Goal: Task Accomplishment & Management: Manage account settings

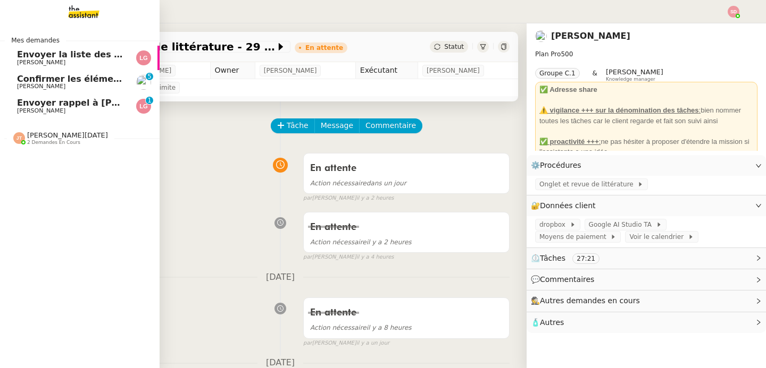
click at [55, 82] on span "Confirmer les éléments de TVA" at bounding box center [91, 79] width 148 height 10
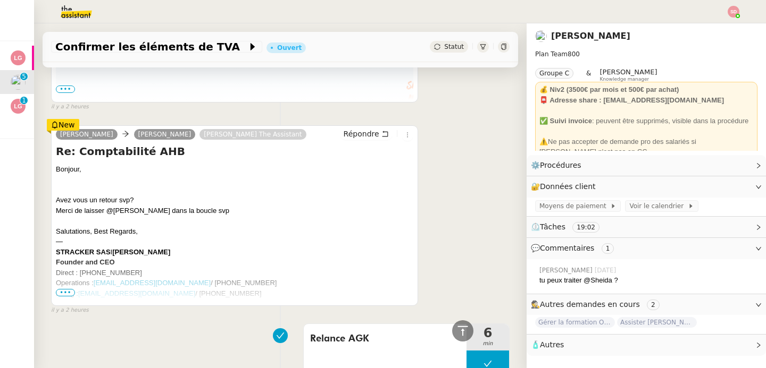
scroll to position [924, 0]
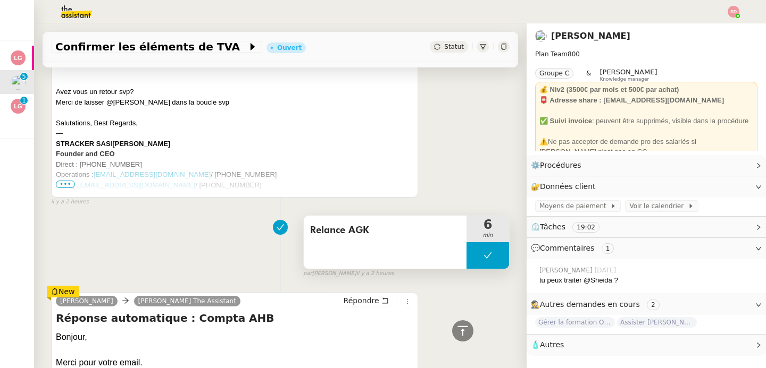
click at [466, 242] on button at bounding box center [487, 255] width 43 height 27
click at [466, 242] on div at bounding box center [476, 255] width 21 height 27
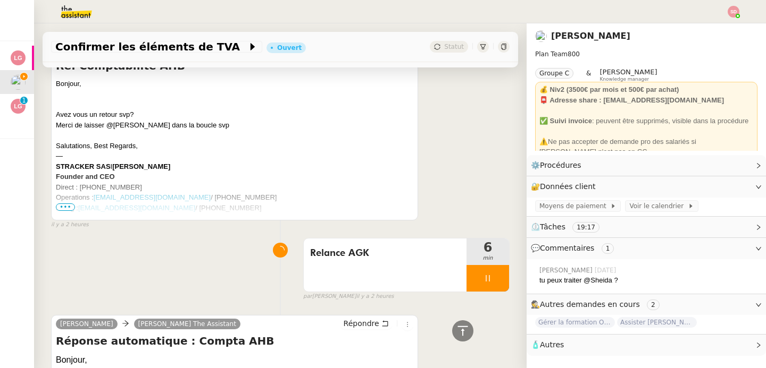
scroll to position [1067, 0]
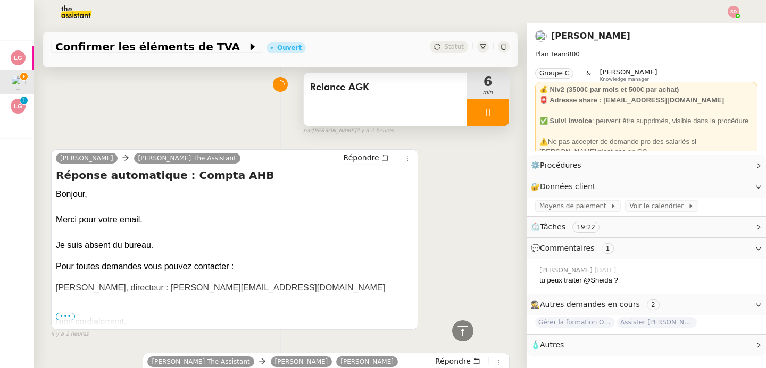
click at [493, 99] on div at bounding box center [487, 112] width 43 height 27
click at [493, 99] on button at bounding box center [498, 112] width 21 height 27
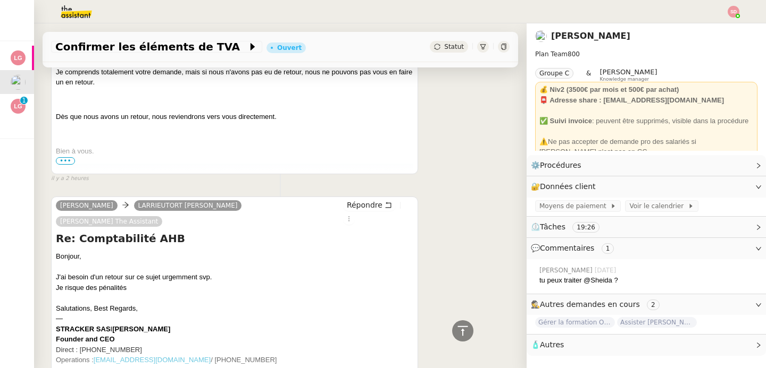
scroll to position [0, 0]
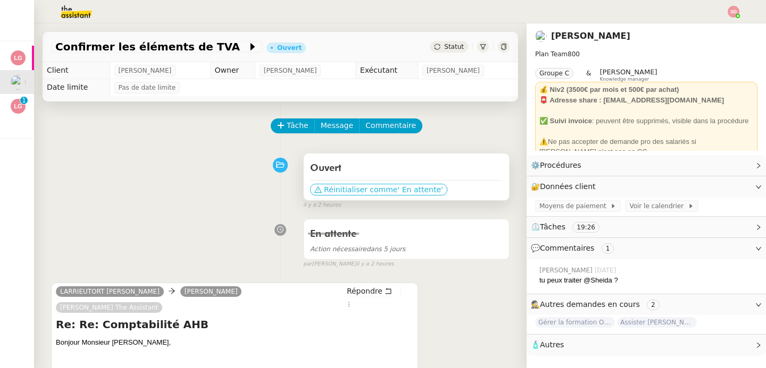
click at [397, 185] on span "' En attente'" at bounding box center [419, 189] width 45 height 11
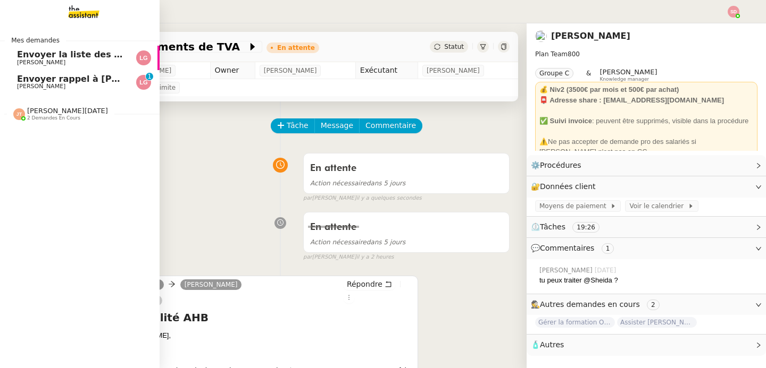
click at [16, 77] on link "Envoyer rappel à [PERSON_NAME] 0 1 2 3 4 5 6 7 8 9" at bounding box center [79, 82] width 159 height 24
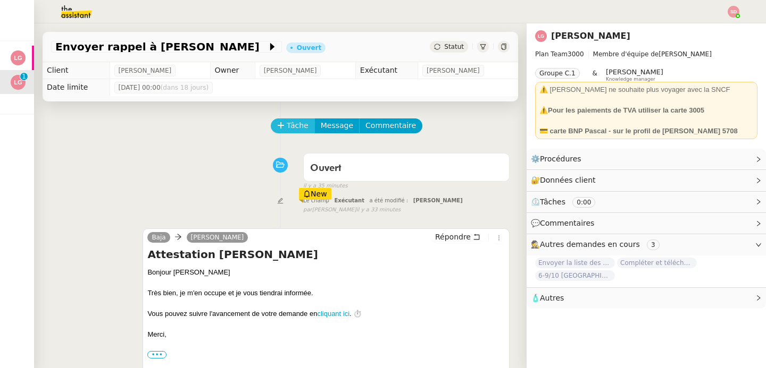
click at [290, 121] on span "Tâche" at bounding box center [298, 126] width 22 height 12
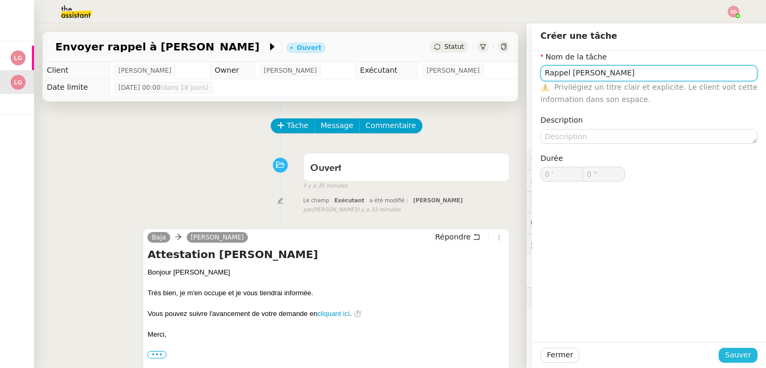
type input "Rappel [PERSON_NAME]"
click at [727, 356] on span "Sauver" at bounding box center [738, 355] width 26 height 12
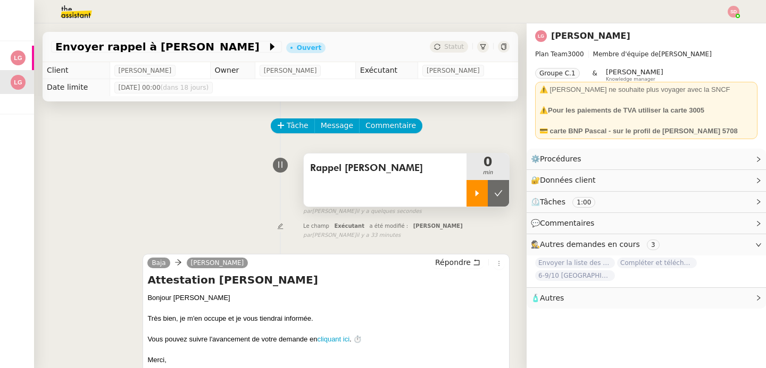
click at [467, 183] on div at bounding box center [476, 193] width 21 height 27
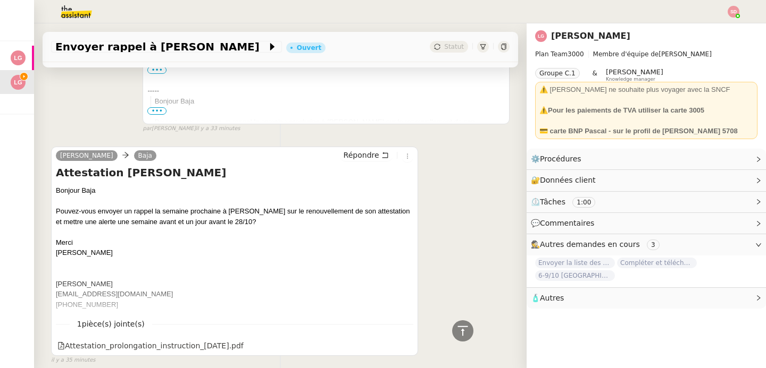
scroll to position [364, 0]
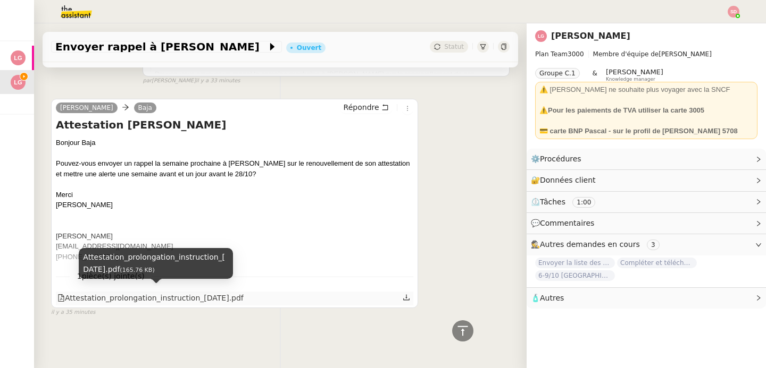
click at [204, 299] on div "Attestation_prolongation_instruction_[DATE].pdf" at bounding box center [150, 298] width 186 height 12
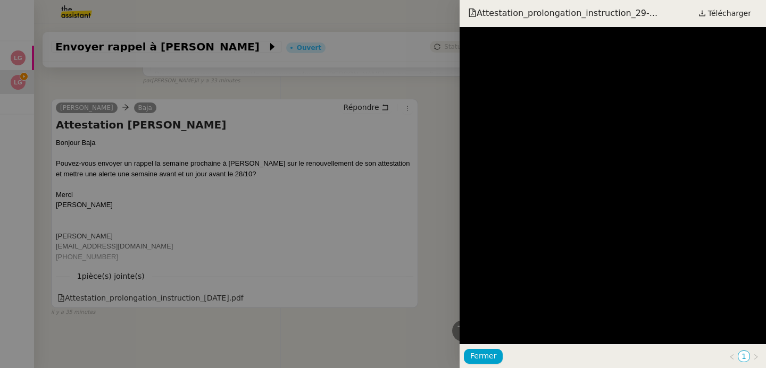
click at [731, 4] on div "Attestation_prolongation_instruction_29-... Télécharger" at bounding box center [612, 13] width 306 height 27
click at [729, 14] on span "Télécharger" at bounding box center [729, 13] width 43 height 14
click at [354, 211] on div at bounding box center [383, 184] width 766 height 368
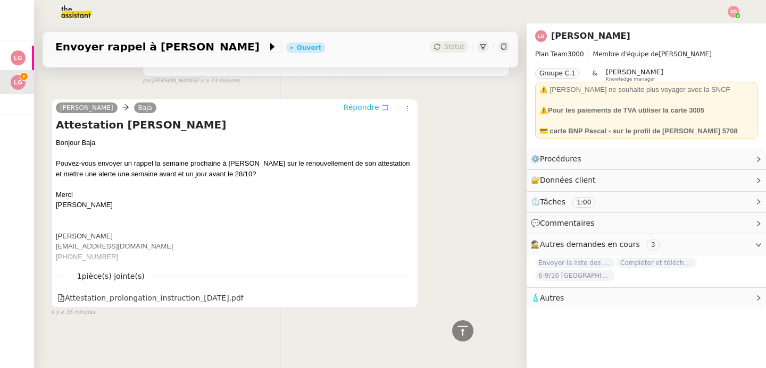
click at [347, 102] on span "Répondre" at bounding box center [361, 107] width 36 height 11
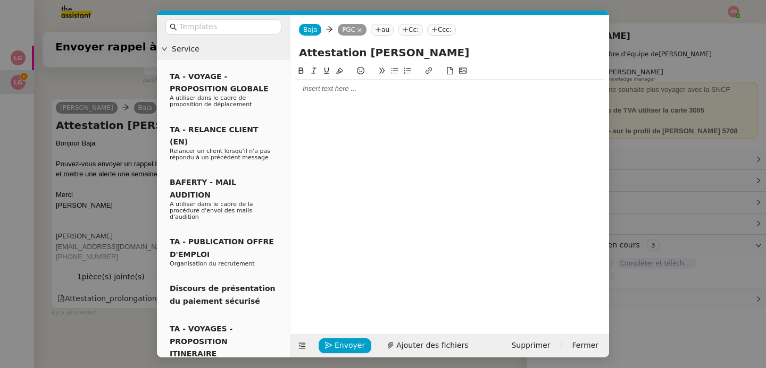
scroll to position [446, 0]
click at [346, 93] on div at bounding box center [450, 89] width 310 height 10
click at [343, 343] on span "Envoyer" at bounding box center [349, 346] width 30 height 12
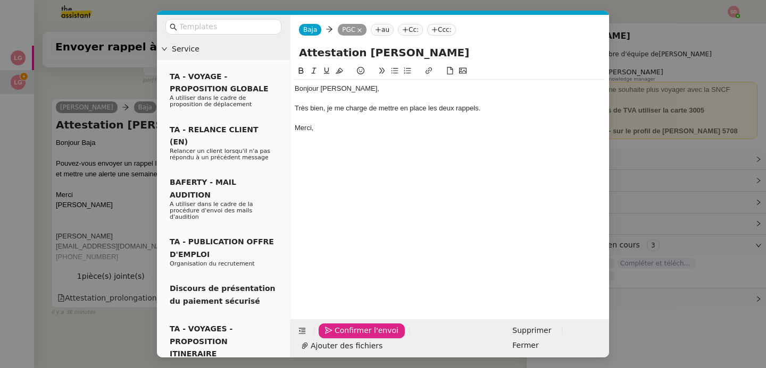
click at [343, 337] on span "Confirmer l'envoi" at bounding box center [366, 331] width 64 height 12
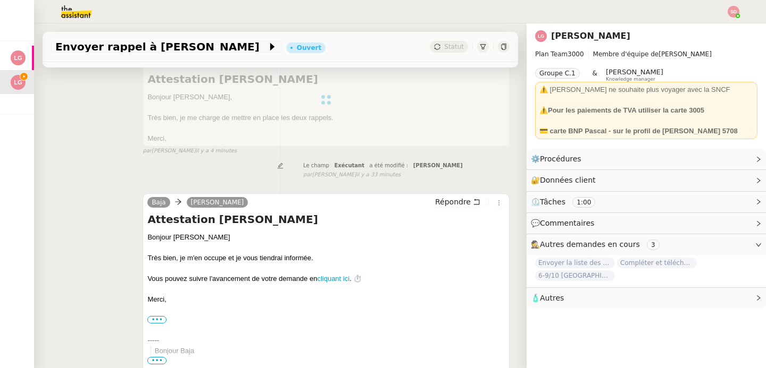
scroll to position [0, 0]
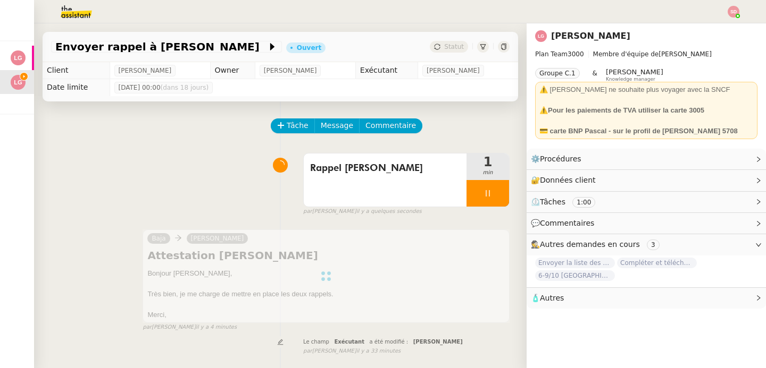
click at [389, 134] on div "Tâche Message Commentaire" at bounding box center [391, 132] width 238 height 26
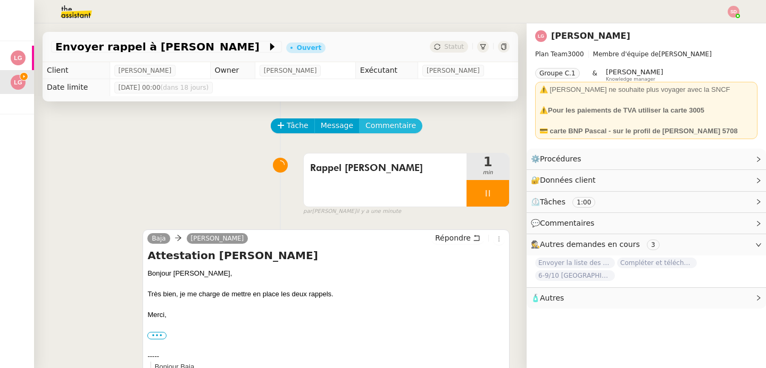
click at [375, 131] on span "Commentaire" at bounding box center [390, 126] width 51 height 12
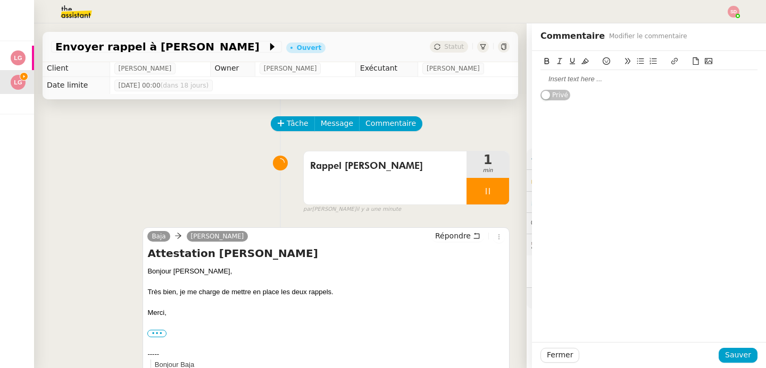
click at [577, 81] on div at bounding box center [648, 79] width 217 height 10
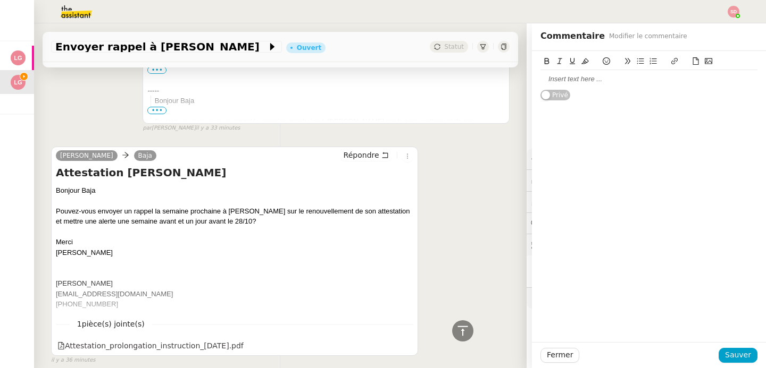
scroll to position [567, 0]
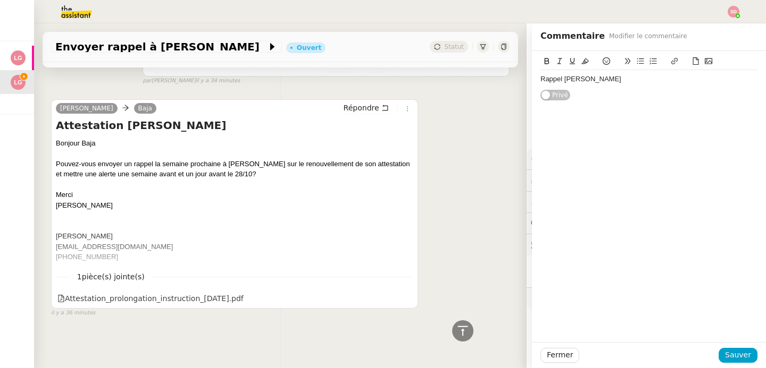
click at [540, 77] on div "Rappel [PERSON_NAME]" at bounding box center [648, 79] width 217 height 10
click at [632, 82] on div "9/10 Rappel [PERSON_NAME]" at bounding box center [648, 79] width 217 height 10
click at [540, 82] on div "9/10 Rappel [PERSON_NAME]" at bounding box center [648, 79] width 217 height 10
click at [550, 93] on div at bounding box center [648, 90] width 217 height 10
click at [540, 79] on div "7/10 Rappel [PERSON_NAME]" at bounding box center [648, 79] width 217 height 10
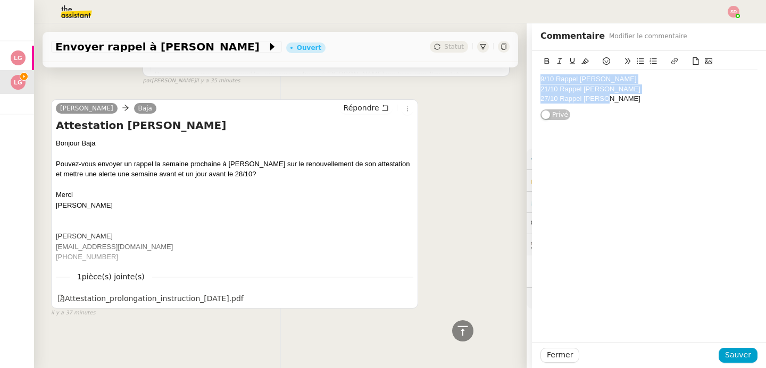
drag, startPoint x: 607, startPoint y: 101, endPoint x: 526, endPoint y: 74, distance: 84.7
click at [532, 74] on div "9/10 Rappel [PERSON_NAME] 21/10 Rappel [PERSON_NAME] 27/10 Rappel [PERSON_NAME]" at bounding box center [649, 86] width 234 height 70
click at [543, 58] on icon at bounding box center [546, 60] width 7 height 7
click at [581, 60] on icon at bounding box center [584, 60] width 7 height 7
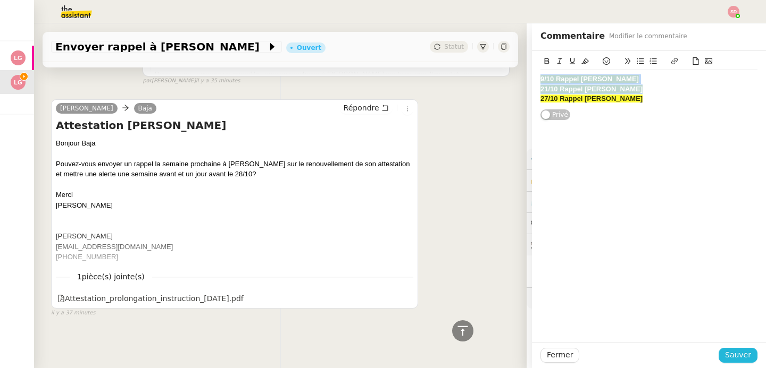
click at [732, 356] on span "Sauver" at bounding box center [738, 355] width 26 height 12
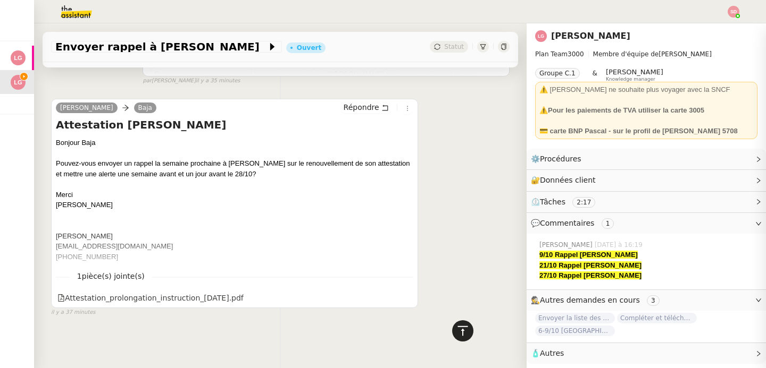
click at [453, 332] on div at bounding box center [462, 331] width 21 height 21
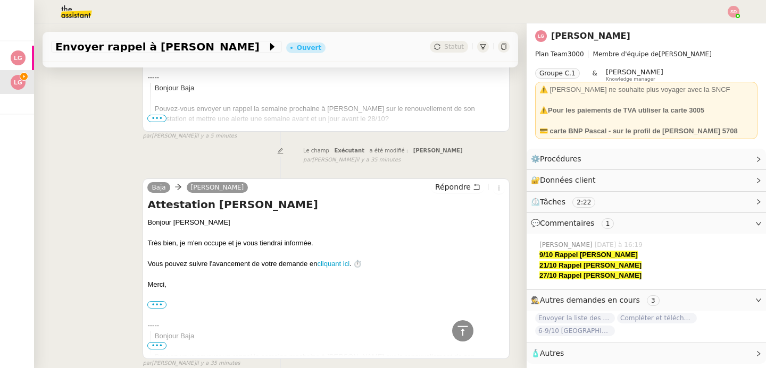
scroll to position [535, 0]
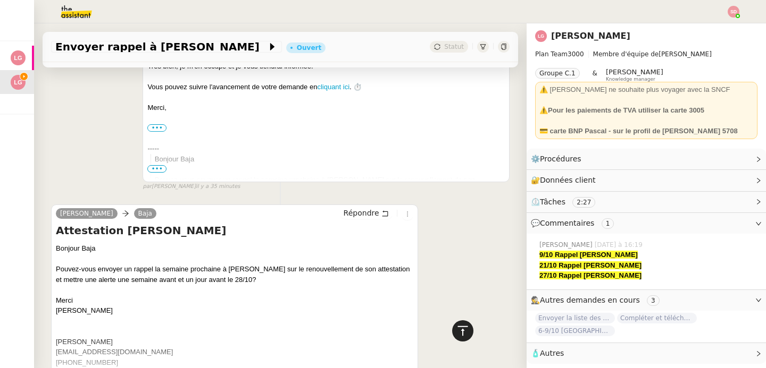
click at [456, 336] on icon at bounding box center [462, 331] width 13 height 13
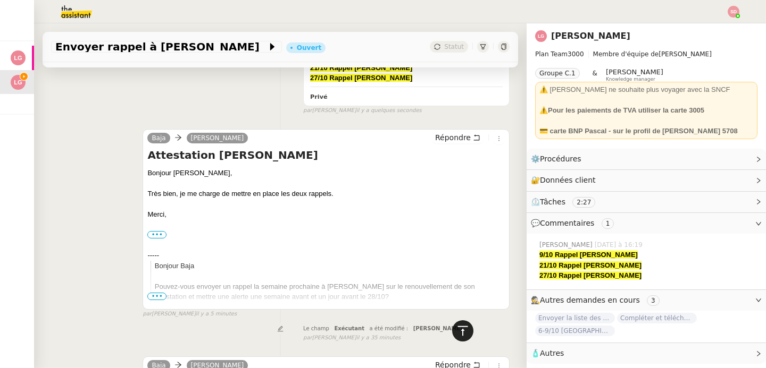
scroll to position [0, 0]
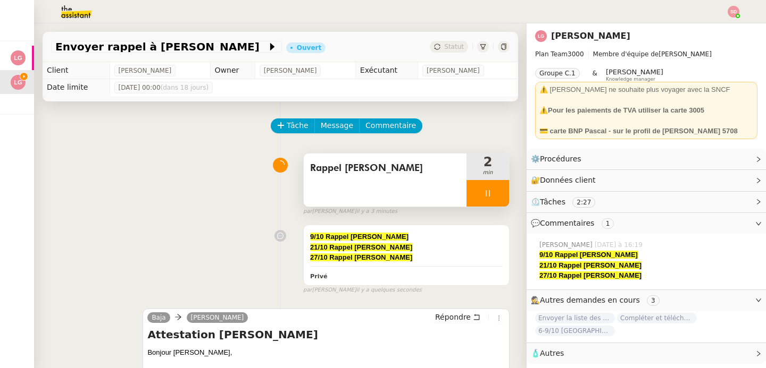
click at [489, 187] on div at bounding box center [487, 193] width 43 height 27
click at [489, 187] on button at bounding box center [498, 193] width 21 height 27
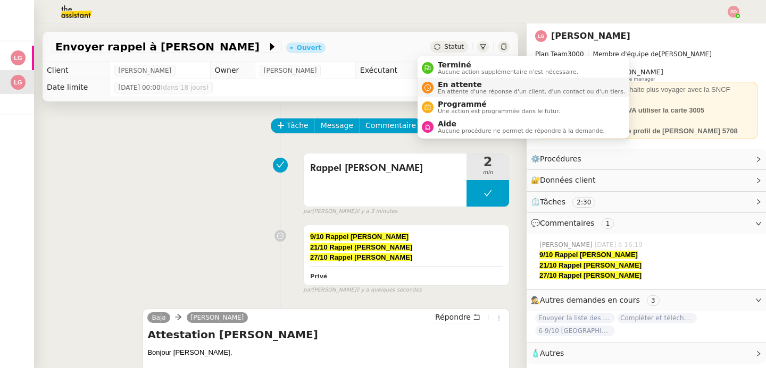
click at [438, 83] on span "En attente" at bounding box center [531, 84] width 187 height 9
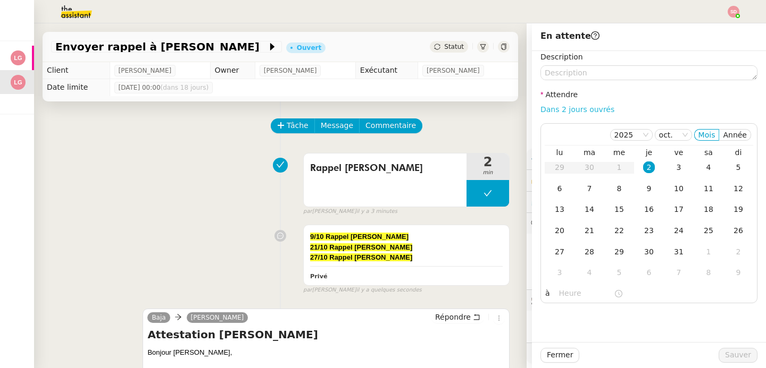
click at [564, 113] on link "Dans 2 jours ouvrés" at bounding box center [577, 109] width 74 height 9
click at [643, 189] on div "9" at bounding box center [649, 189] width 12 height 12
click at [565, 293] on input "07:00" at bounding box center [586, 294] width 55 height 12
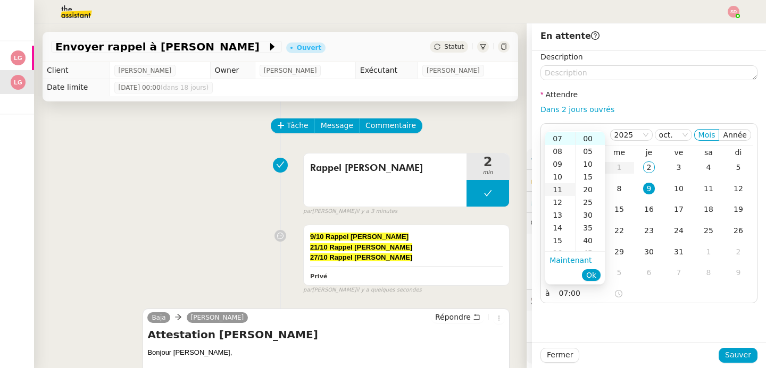
click at [561, 191] on div "11" at bounding box center [560, 189] width 30 height 13
type input "11:00"
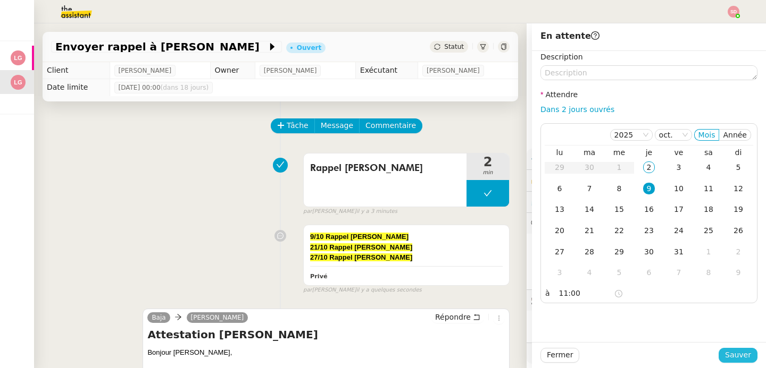
click at [726, 352] on span "Sauver" at bounding box center [738, 355] width 26 height 12
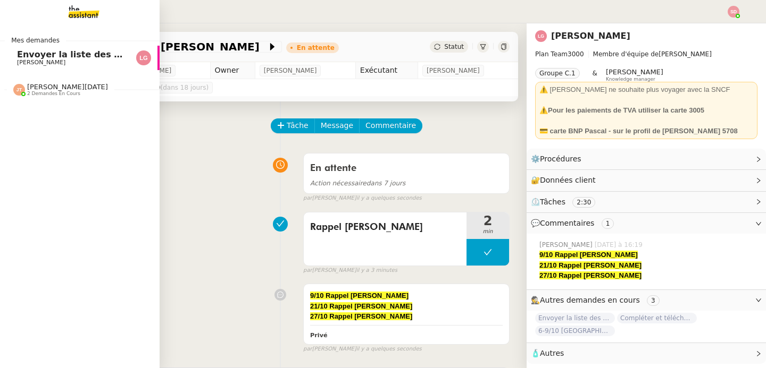
click at [41, 53] on span "Envoyer la liste des virements" at bounding box center [89, 54] width 145 height 10
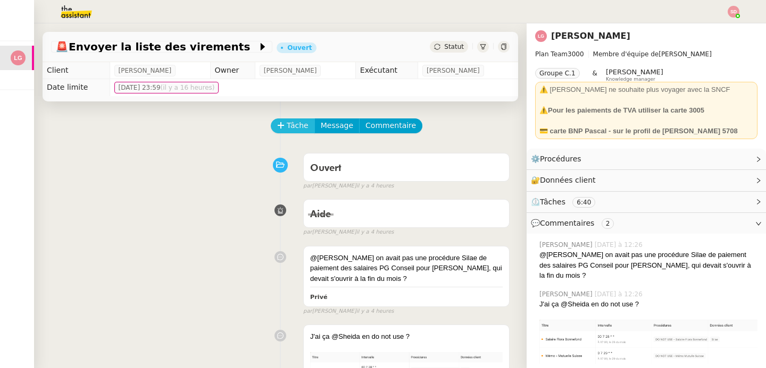
click at [277, 125] on icon at bounding box center [280, 125] width 7 height 7
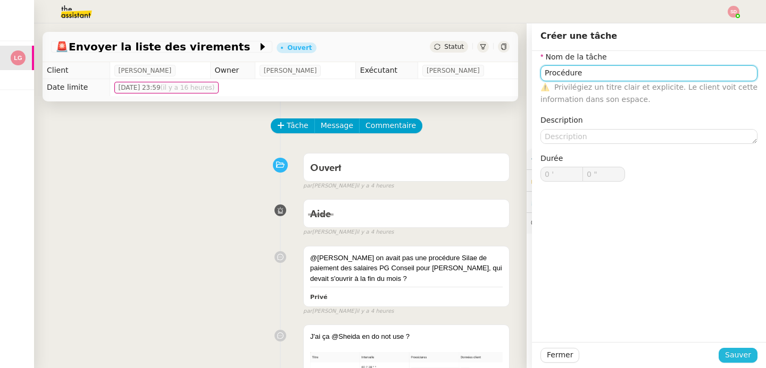
type input "Procédure"
click at [737, 357] on span "Sauver" at bounding box center [738, 355] width 26 height 12
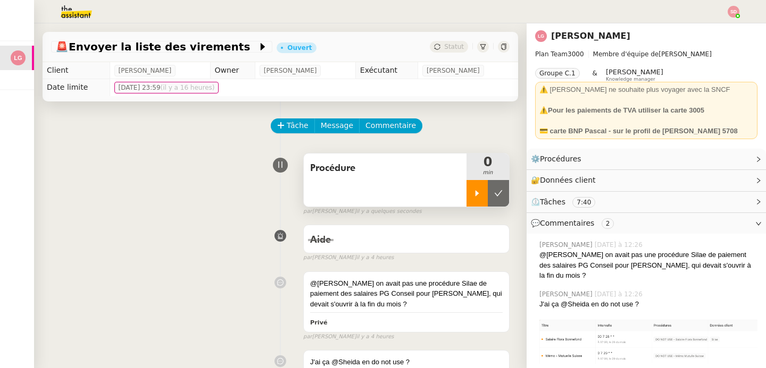
click at [473, 196] on icon at bounding box center [477, 193] width 9 height 9
click at [72, 6] on img at bounding box center [68, 11] width 82 height 23
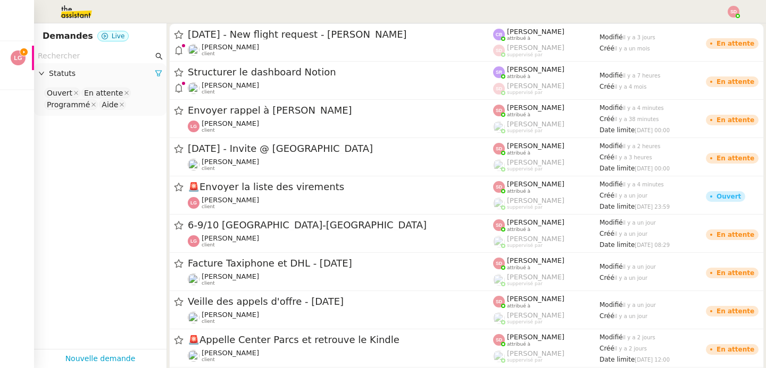
click at [80, 50] on input "text" at bounding box center [95, 56] width 115 height 12
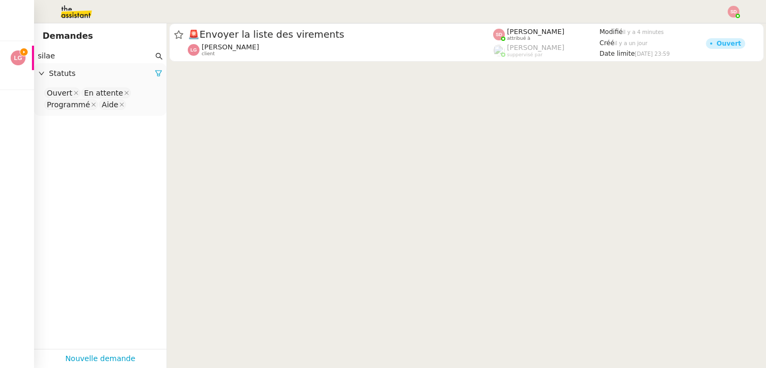
type input "silae"
click at [138, 104] on nz-select-top-control "Ouvert En attente Programmé Aide" at bounding box center [100, 99] width 115 height 25
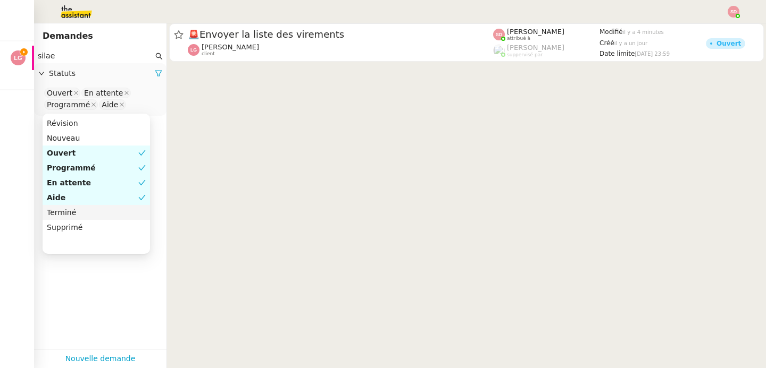
click at [105, 213] on div "Terminé" at bounding box center [96, 213] width 99 height 10
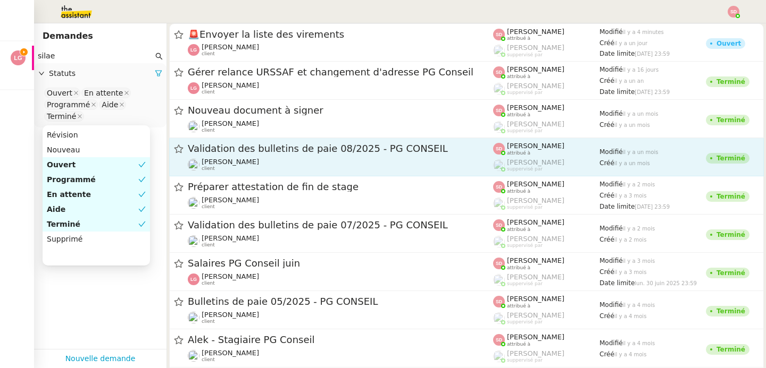
click at [408, 154] on div "Validation des bulletins de paie 08/2025 - PG CONSEIL" at bounding box center [340, 148] width 305 height 13
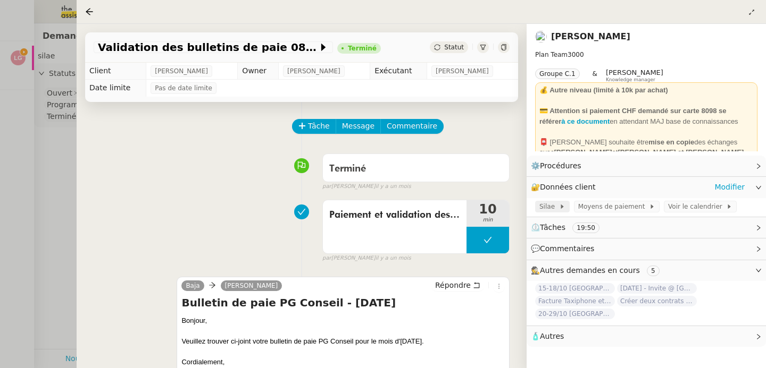
click at [562, 206] on icon at bounding box center [562, 207] width 6 height 6
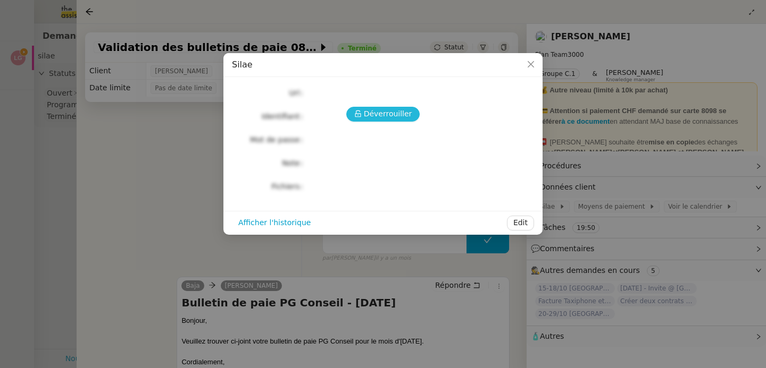
click at [388, 117] on span "Déverrouiller" at bounding box center [388, 114] width 48 height 12
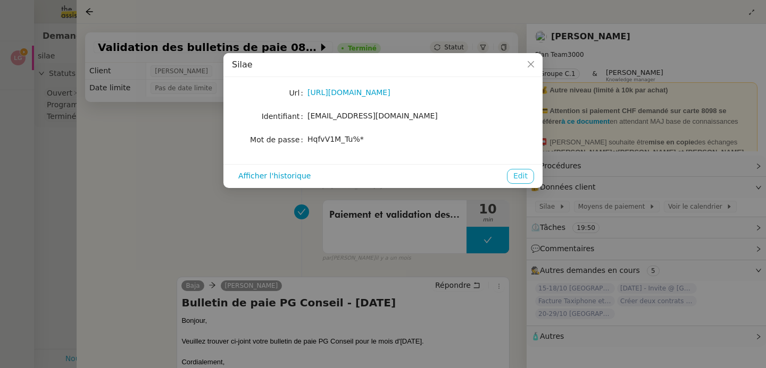
click at [516, 178] on span "Edit" at bounding box center [520, 176] width 14 height 12
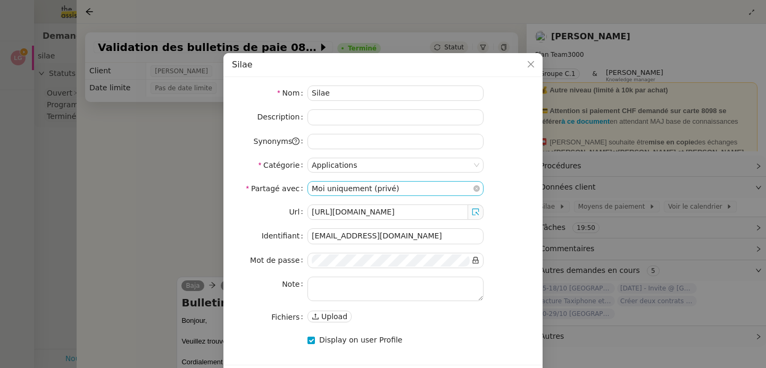
click at [451, 183] on nz-select-item "Moi uniquement (privé)" at bounding box center [395, 189] width 167 height 14
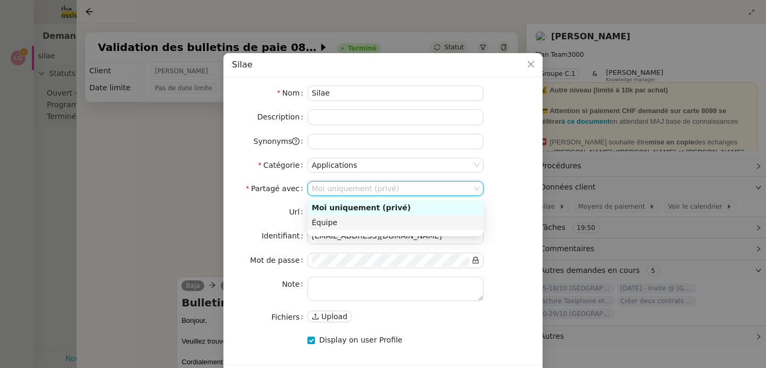
click at [357, 232] on div at bounding box center [395, 217] width 176 height 34
click at [357, 228] on nz-option-item "Équipe" at bounding box center [395, 222] width 176 height 15
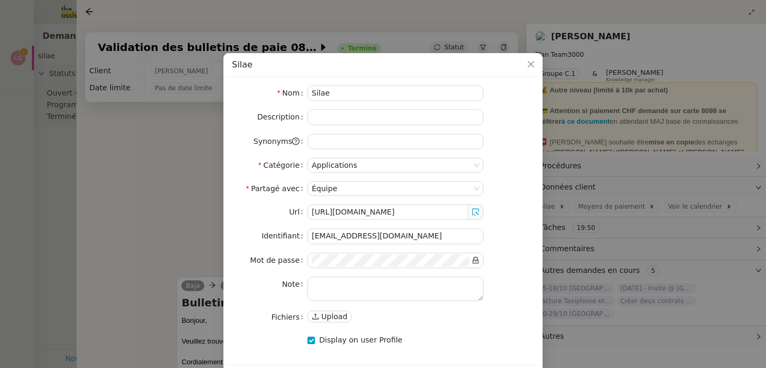
click at [504, 223] on div "Url [URL][DOMAIN_NAME] Identifiant [EMAIL_ADDRESS][DOMAIN_NAME] Mot de passe No…" at bounding box center [383, 265] width 302 height 120
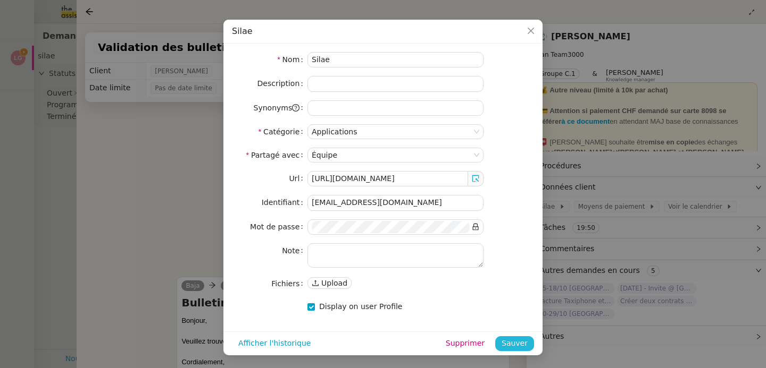
click at [507, 343] on span "Sauver" at bounding box center [514, 344] width 26 height 12
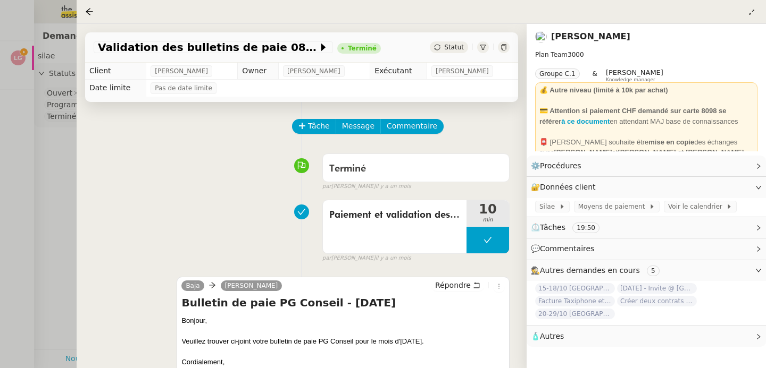
scroll to position [0, 0]
click at [736, 169] on link "Modifier" at bounding box center [729, 166] width 30 height 12
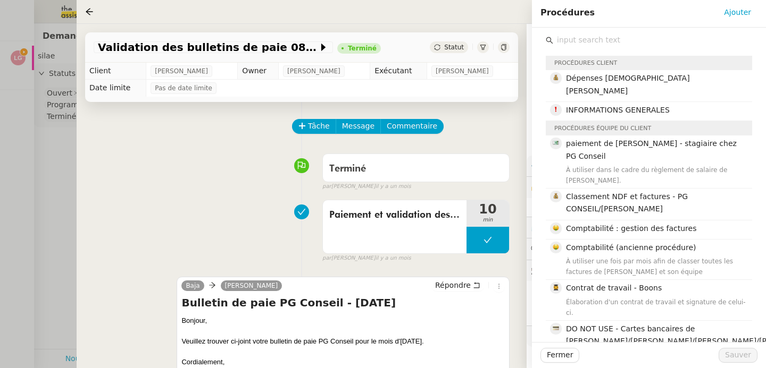
click at [617, 46] on input "text" at bounding box center [652, 40] width 199 height 14
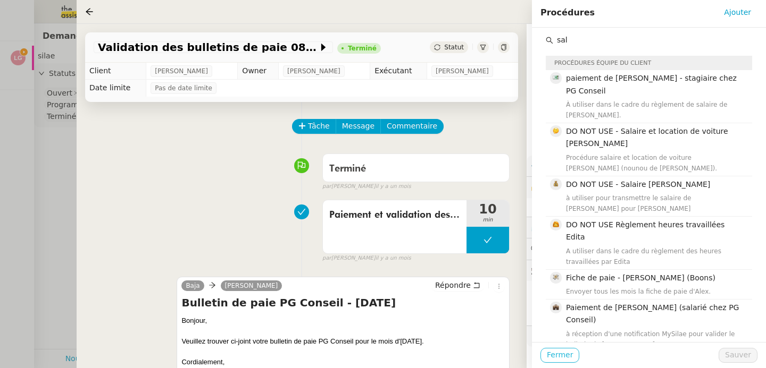
type input "sal"
click at [567, 357] on span "Fermer" at bounding box center [560, 355] width 26 height 12
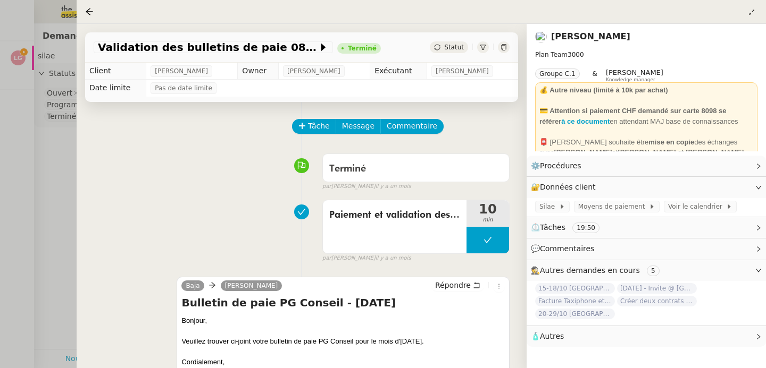
click at [180, 187] on div "Terminé false par [PERSON_NAME] [DATE]" at bounding box center [302, 170] width 416 height 43
click at [45, 162] on div at bounding box center [383, 184] width 766 height 368
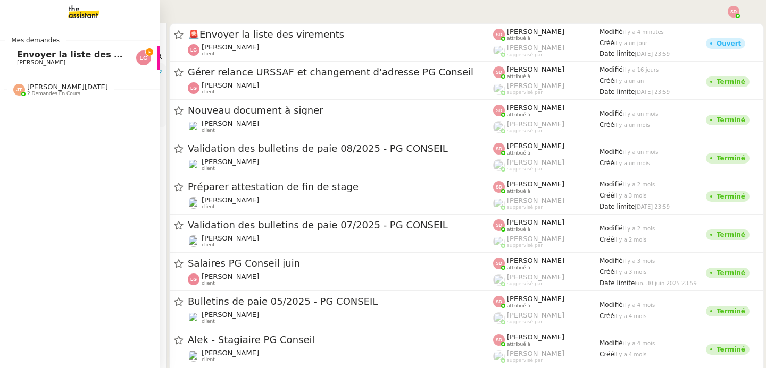
click at [39, 63] on span "[PERSON_NAME]" at bounding box center [41, 62] width 48 height 7
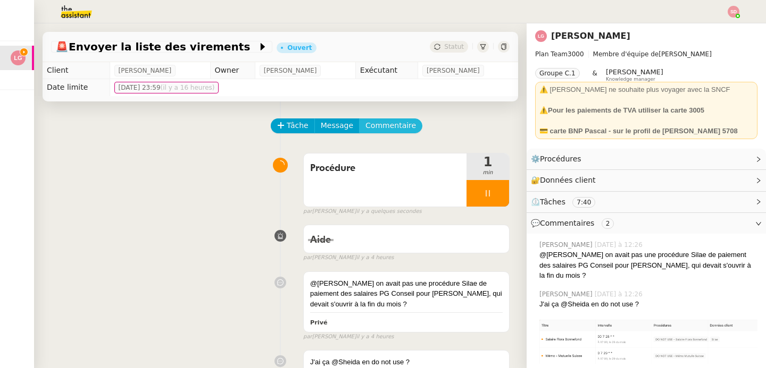
click at [381, 123] on span "Commentaire" at bounding box center [390, 126] width 51 height 12
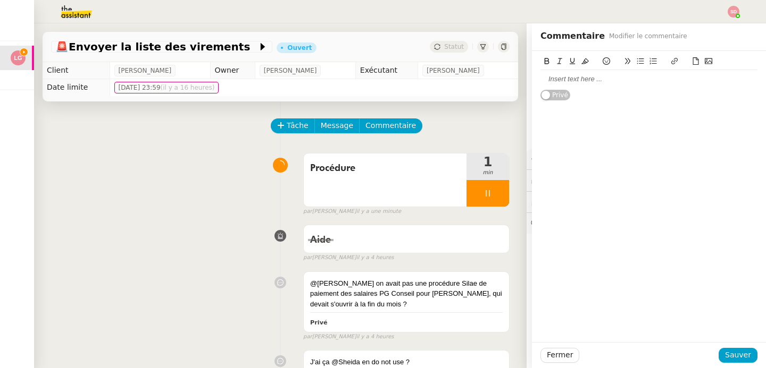
click at [619, 78] on div at bounding box center [648, 79] width 217 height 10
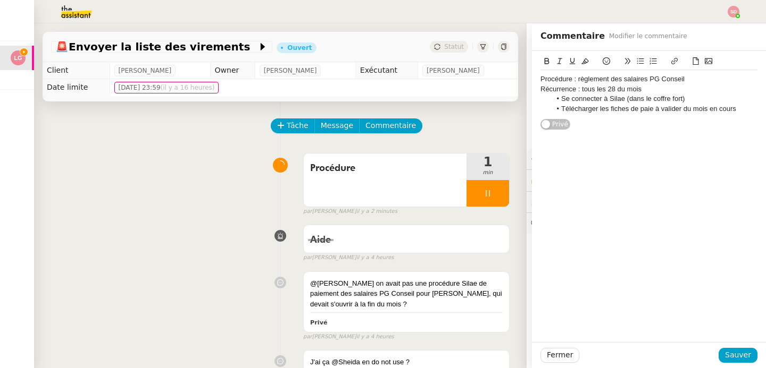
click at [571, 78] on div "Procédure : règlement des salaires PG Conseil" at bounding box center [648, 79] width 217 height 10
click at [540, 57] on button at bounding box center [546, 61] width 13 height 12
click at [568, 58] on icon at bounding box center [571, 60] width 7 height 7
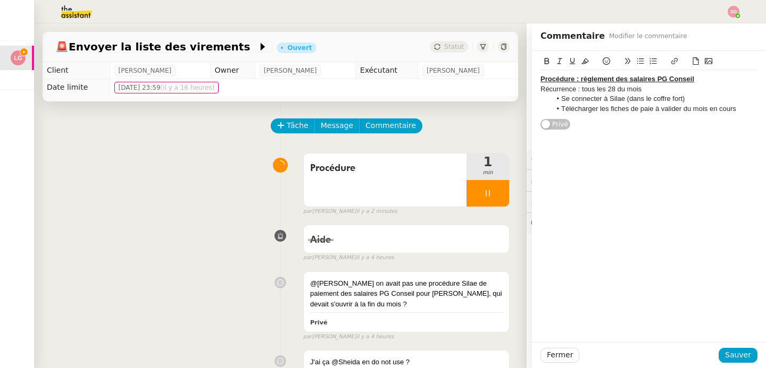
click at [743, 105] on li "Télécharger les fiches de paie à valider du mois en cours" at bounding box center [654, 109] width 207 height 10
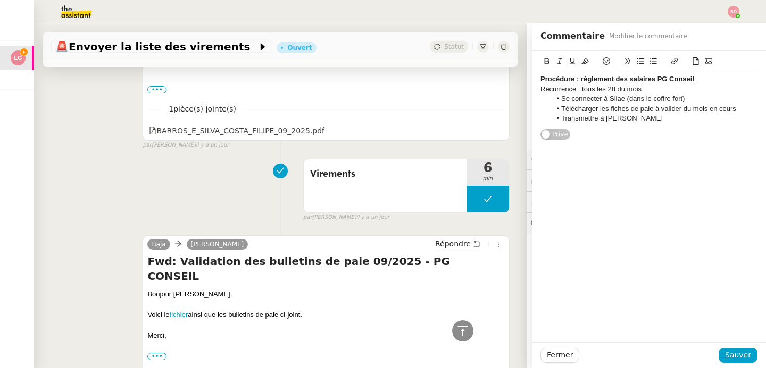
scroll to position [897, 0]
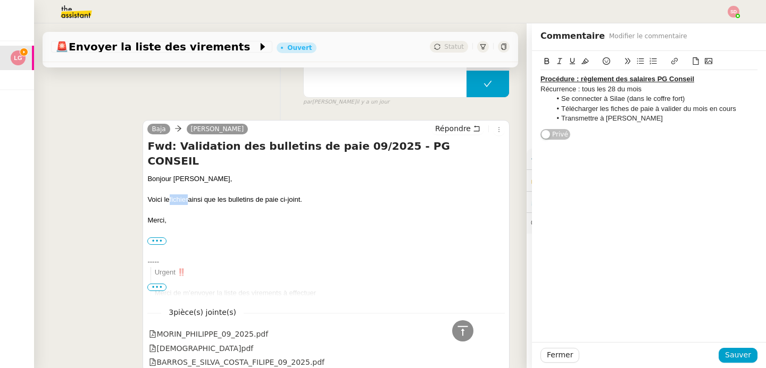
copy link "fichier"
click at [636, 122] on li "Transmettre à [PERSON_NAME]" at bounding box center [654, 119] width 207 height 10
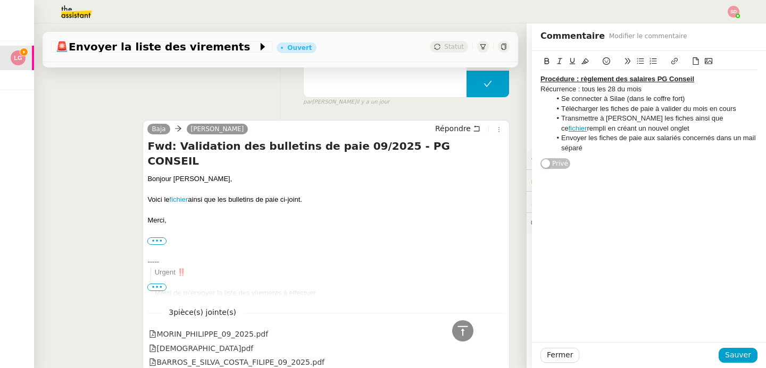
click at [573, 93] on div "Récurrence : tous les 28 du mois" at bounding box center [648, 90] width 217 height 10
click at [559, 92] on div "Récurrence : tous les 28 du mois" at bounding box center [648, 90] width 217 height 10
click at [540, 59] on button at bounding box center [546, 61] width 13 height 12
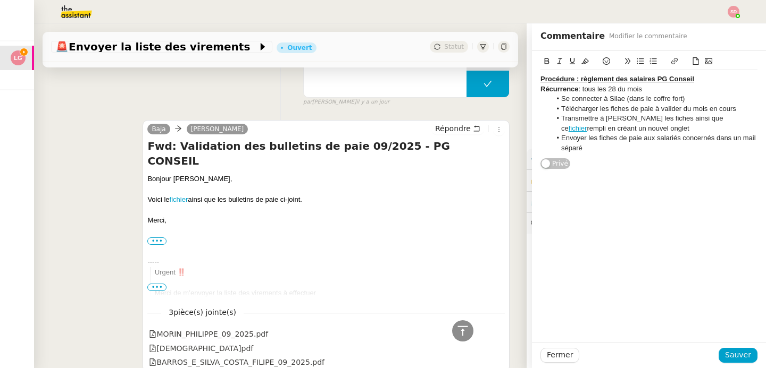
click at [667, 89] on div "Récurrence : tous les 28 du mois" at bounding box center [648, 90] width 217 height 10
click at [640, 128] on li "Transmettre à [PERSON_NAME] les fiches ainsi que ce fichier rempli en créant un…" at bounding box center [654, 124] width 207 height 20
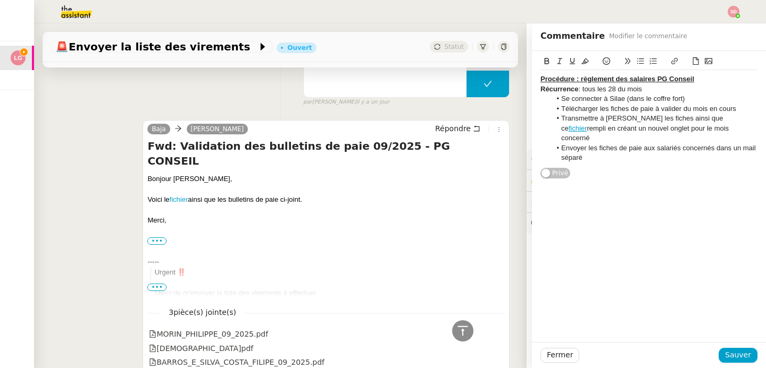
click at [628, 153] on div "Procédure : règlement des salaires PG Conseil Récurrence : tous les 28 du mois …" at bounding box center [648, 118] width 217 height 97
click at [738, 360] on span "Sauver" at bounding box center [738, 355] width 26 height 12
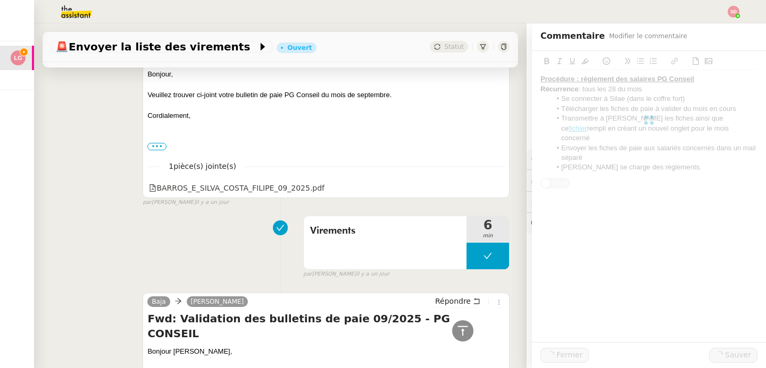
scroll to position [1070, 0]
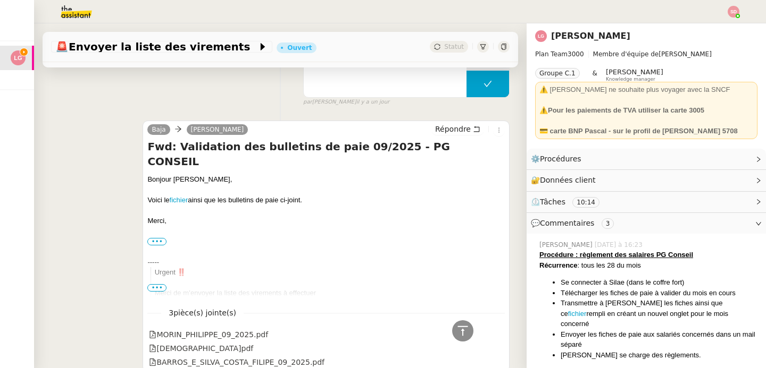
click at [452, 321] on div at bounding box center [462, 331] width 21 height 21
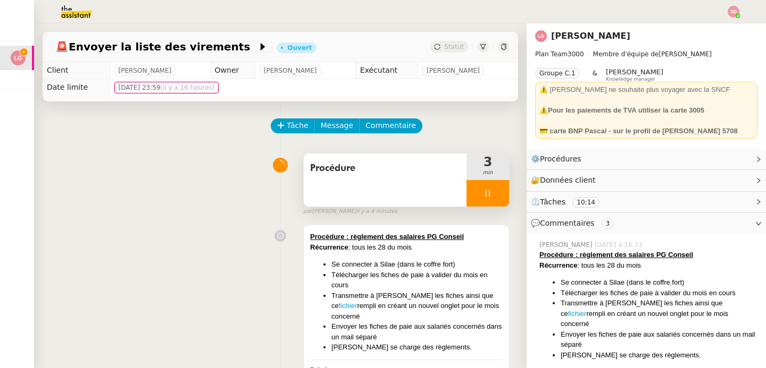
click at [480, 188] on div at bounding box center [487, 193] width 43 height 27
click at [488, 188] on button at bounding box center [498, 193] width 21 height 27
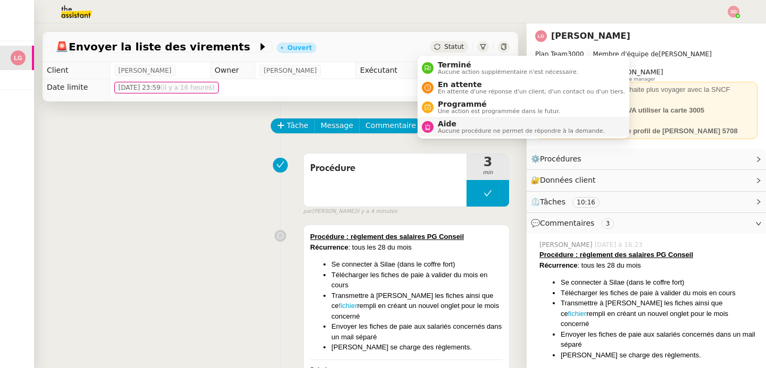
click at [426, 131] on nz-avatar at bounding box center [428, 127] width 12 height 12
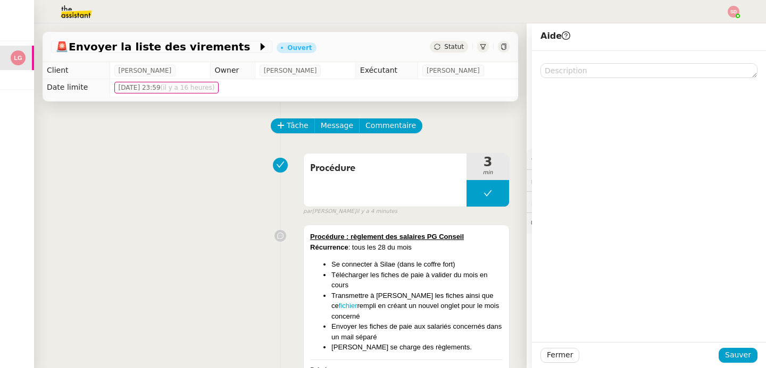
click at [606, 63] on div at bounding box center [648, 64] width 217 height 27
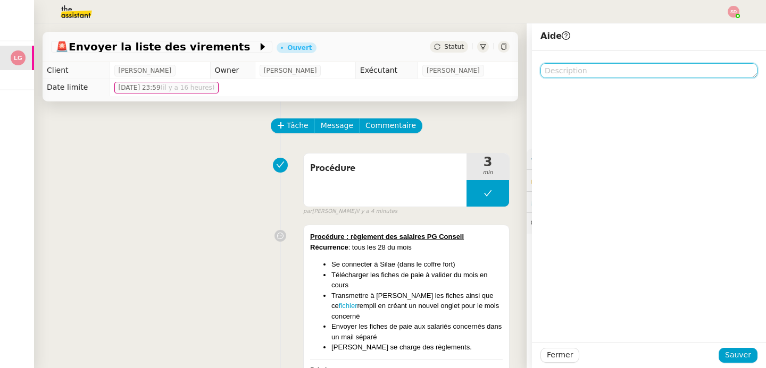
click at [604, 70] on textarea at bounding box center [648, 70] width 217 height 15
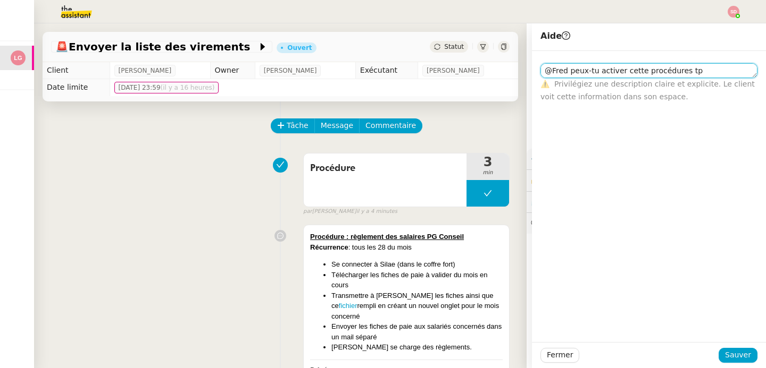
click at [674, 71] on textarea "@Fred peux-tu activer cette procédures tp" at bounding box center [648, 70] width 217 height 15
type textarea "@Fred peux-tu activer cette procédure stp"
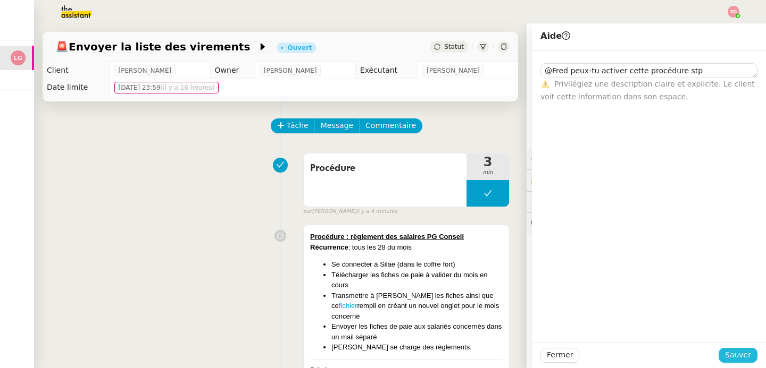
click at [740, 360] on span "Sauver" at bounding box center [738, 355] width 26 height 12
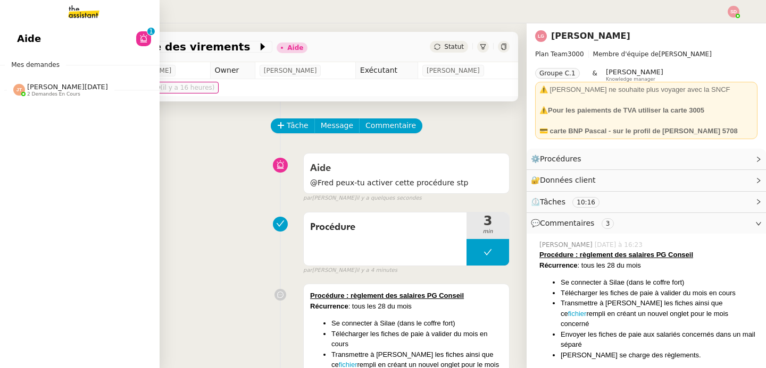
click at [13, 92] on span "[PERSON_NAME][DATE] 2 demandes en cours" at bounding box center [60, 90] width 107 height 14
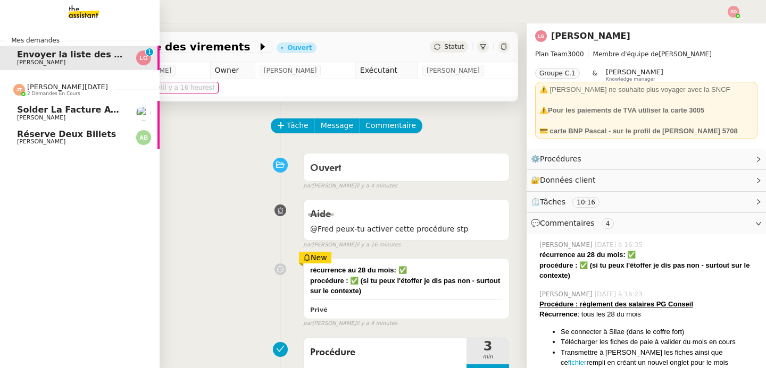
click at [27, 94] on div "[PERSON_NAME][DATE] 2 demandes en cours" at bounding box center [60, 90] width 95 height 14
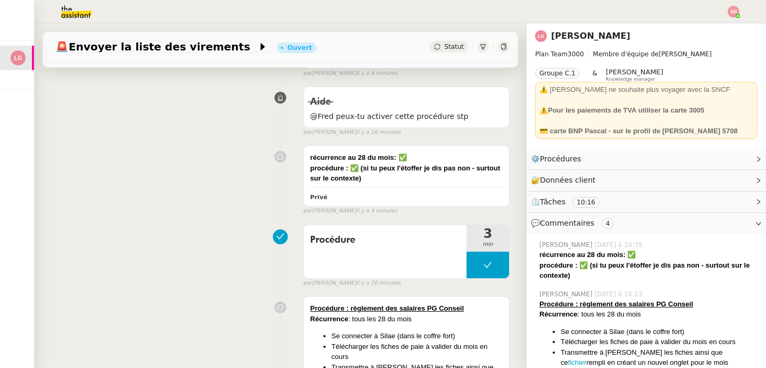
scroll to position [246, 0]
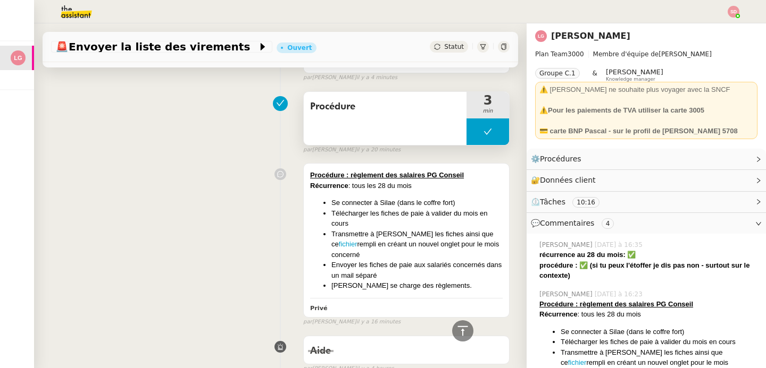
click at [478, 132] on button at bounding box center [487, 132] width 43 height 27
click at [475, 133] on icon at bounding box center [477, 132] width 4 height 6
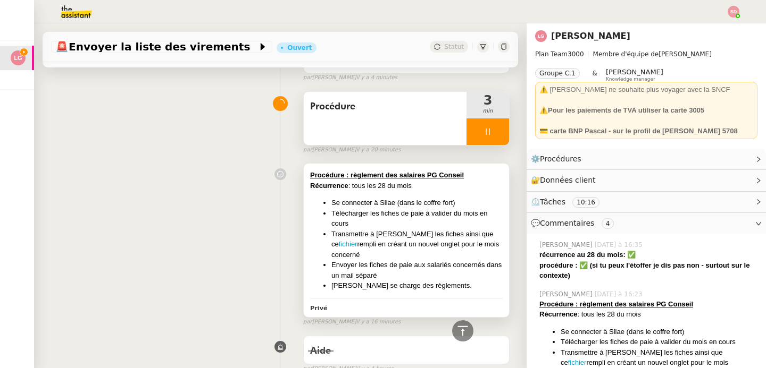
click at [443, 204] on li "Se connecter à Silae (dans le coffre fort)" at bounding box center [416, 203] width 171 height 11
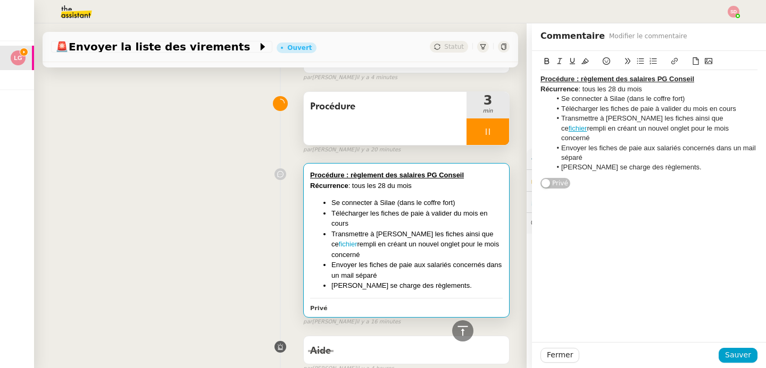
click at [637, 87] on div "Récurrence : tous les 28 du mois" at bounding box center [648, 90] width 217 height 10
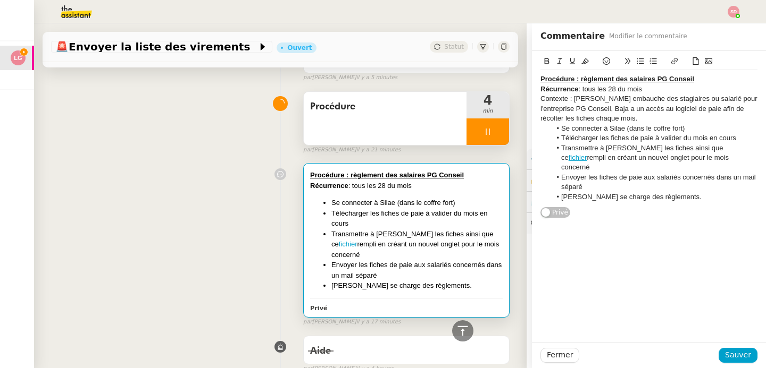
click at [701, 103] on div "Contexte : [PERSON_NAME] embauche des stagiaires ou salarié pour l'entreprise P…" at bounding box center [648, 108] width 217 height 29
click at [732, 355] on span "Sauver" at bounding box center [738, 355] width 26 height 12
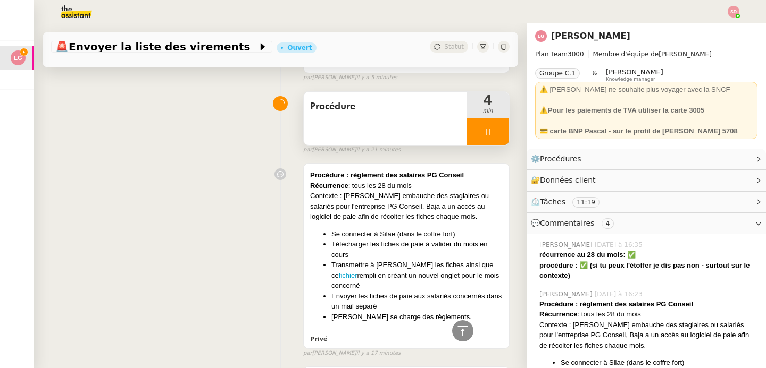
click at [487, 138] on div at bounding box center [487, 132] width 43 height 27
click at [488, 138] on button at bounding box center [498, 132] width 21 height 27
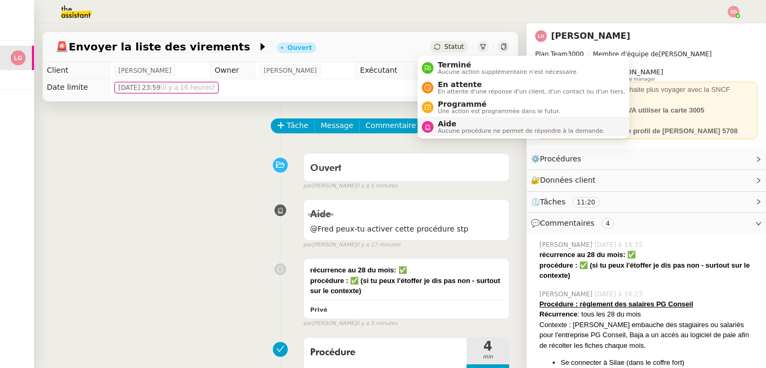
click at [439, 124] on span "Aide" at bounding box center [521, 124] width 167 height 9
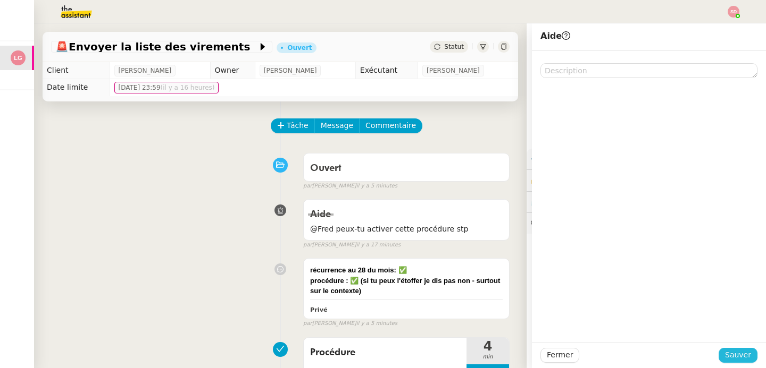
click at [744, 357] on button "Sauver" at bounding box center [737, 355] width 39 height 15
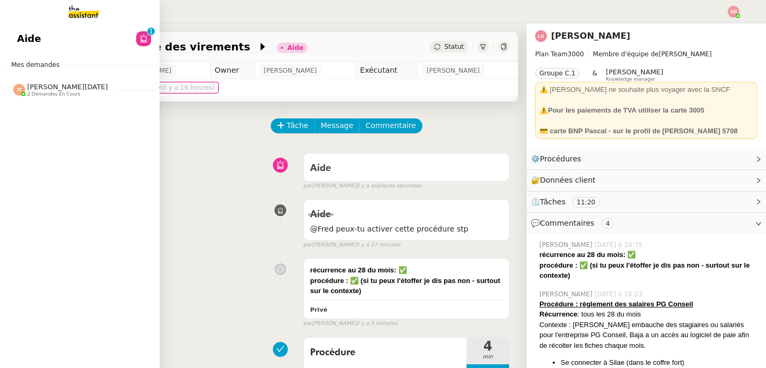
click at [40, 89] on span "[PERSON_NAME][DATE]" at bounding box center [67, 87] width 81 height 8
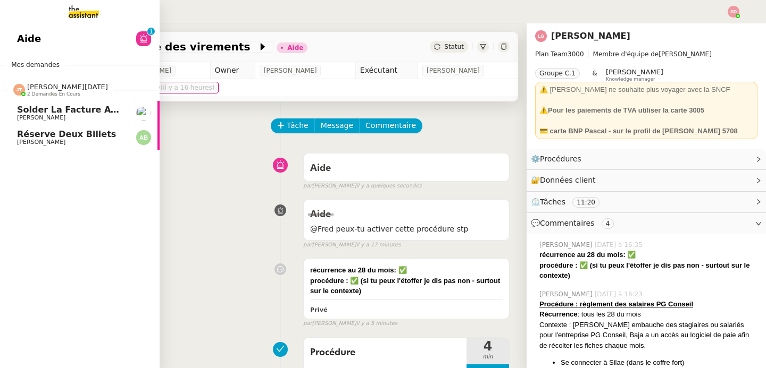
click at [40, 89] on span "[PERSON_NAME][DATE]" at bounding box center [67, 87] width 81 height 8
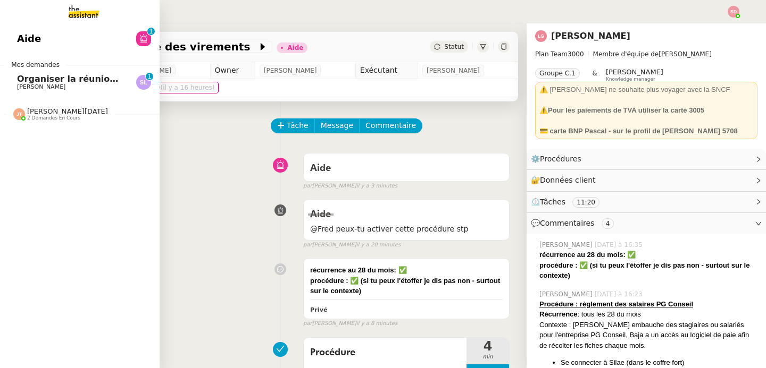
click at [76, 87] on span "[PERSON_NAME]" at bounding box center [70, 87] width 107 height 6
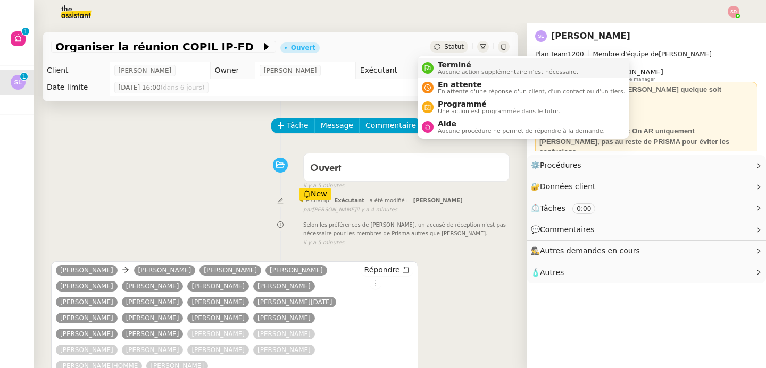
click at [445, 69] on span "Aucune action supplémentaire n'est nécessaire." at bounding box center [508, 72] width 140 height 6
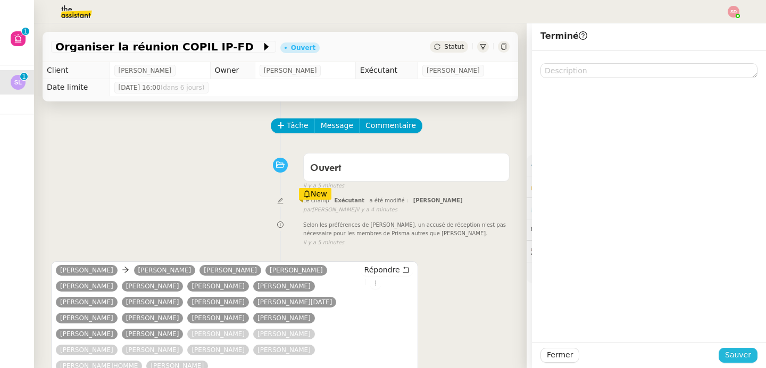
click at [743, 360] on button "Sauver" at bounding box center [737, 355] width 39 height 15
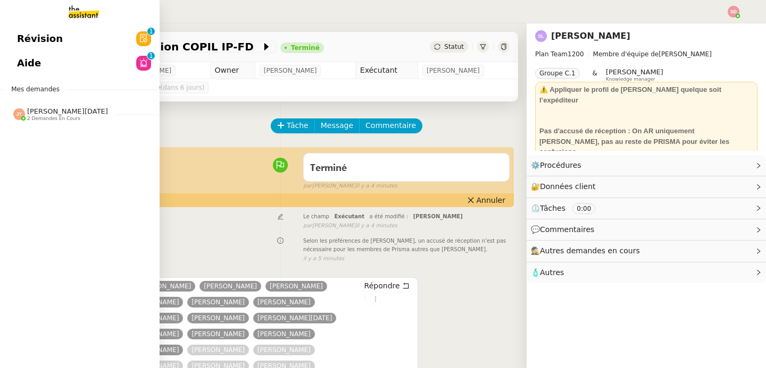
click at [30, 111] on span "[PERSON_NAME][DATE]" at bounding box center [67, 111] width 81 height 8
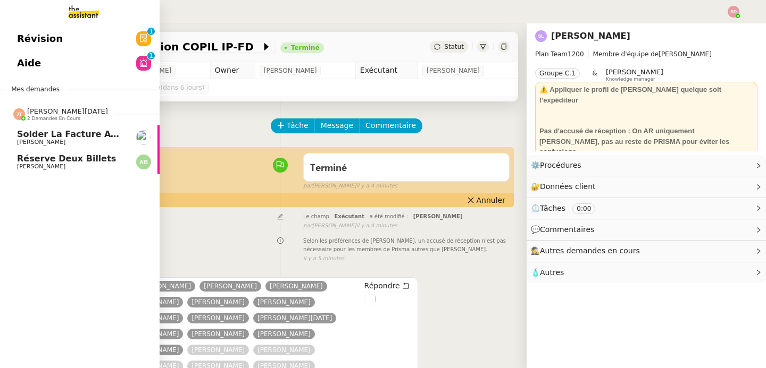
click at [30, 111] on span "[PERSON_NAME][DATE]" at bounding box center [67, 111] width 81 height 8
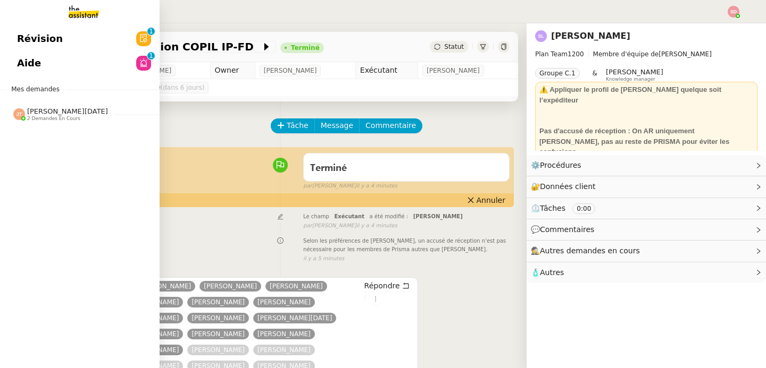
click at [124, 63] on link "Aide 0 1 2 3 4 5 6 7 8 9" at bounding box center [79, 63] width 159 height 24
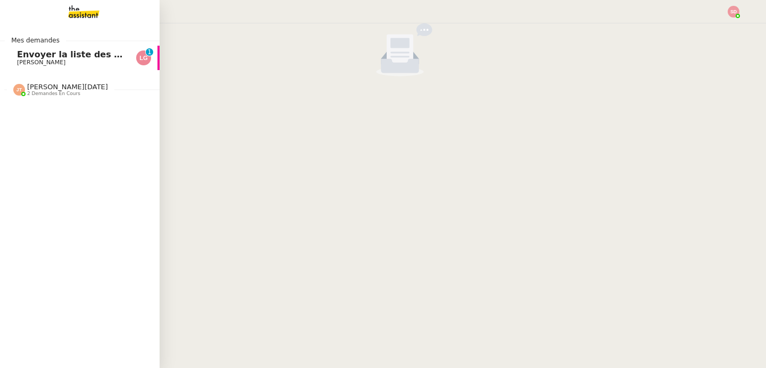
click at [49, 62] on span "[PERSON_NAME]" at bounding box center [41, 62] width 48 height 7
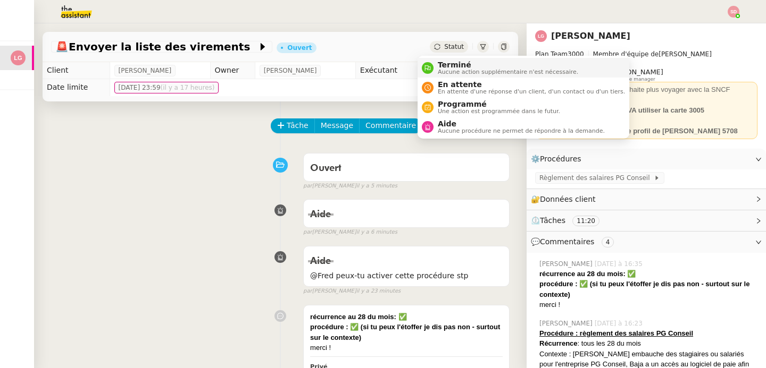
click at [441, 66] on span "Terminé" at bounding box center [508, 65] width 140 height 9
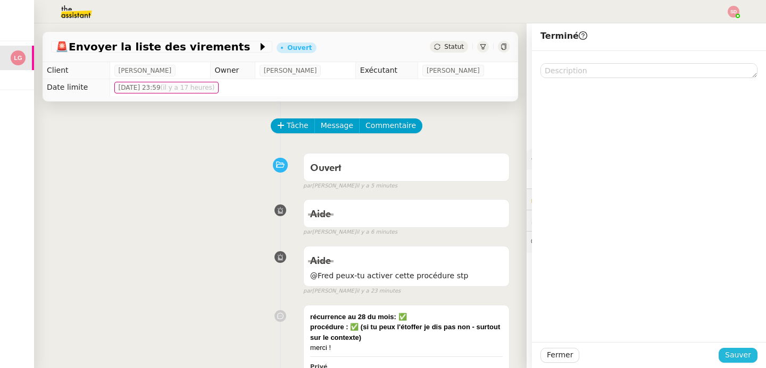
click at [730, 354] on span "Sauver" at bounding box center [738, 355] width 26 height 12
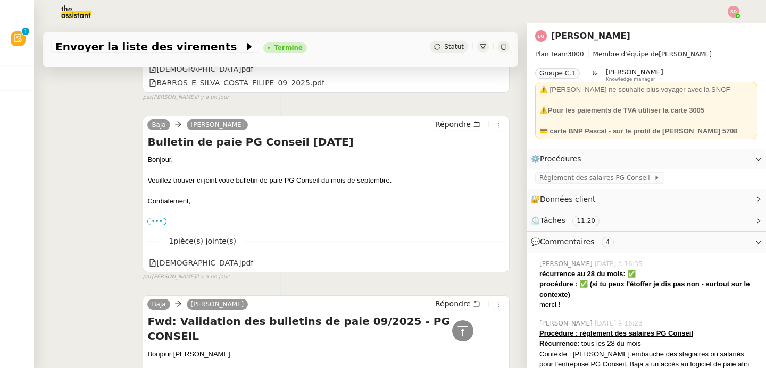
scroll to position [1687, 0]
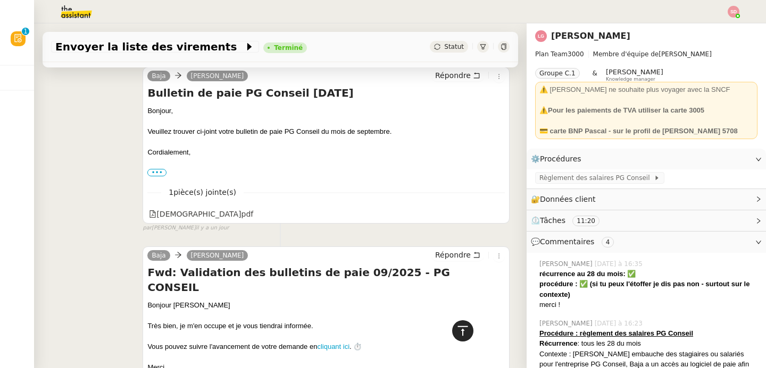
click at [463, 333] on div at bounding box center [462, 331] width 21 height 21
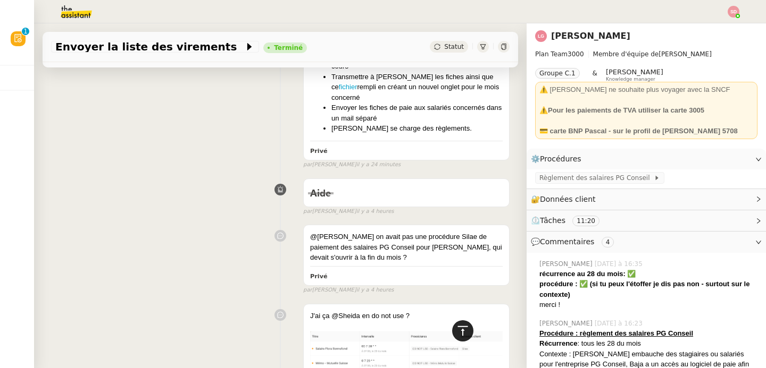
scroll to position [0, 0]
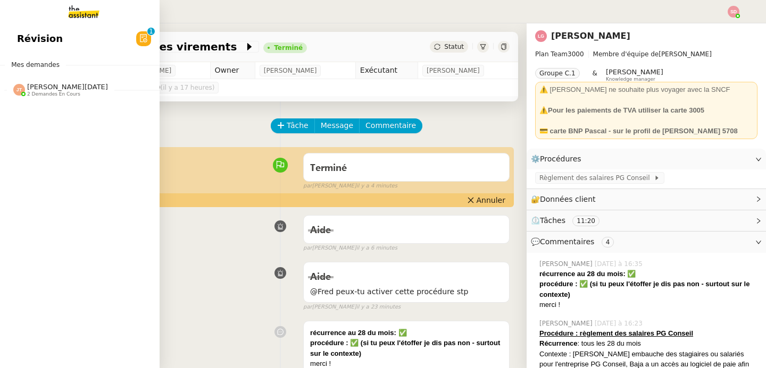
click at [41, 92] on span "2 demandes en cours" at bounding box center [53, 94] width 53 height 6
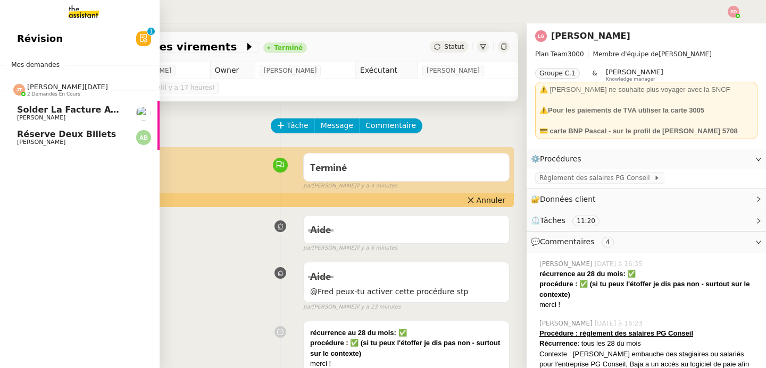
click at [41, 92] on span "2 demandes en cours" at bounding box center [53, 94] width 53 height 6
